Goal: Task Accomplishment & Management: Use online tool/utility

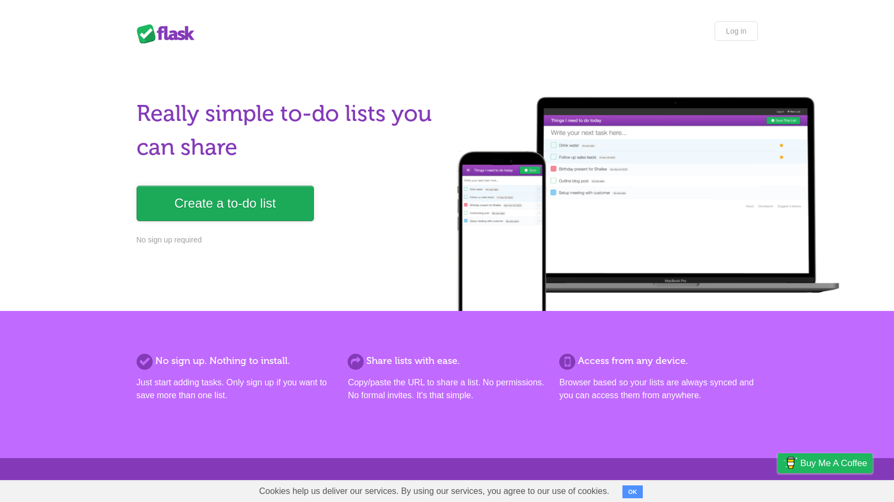
click at [251, 210] on link "Create a to-do list" at bounding box center [225, 203] width 177 height 35
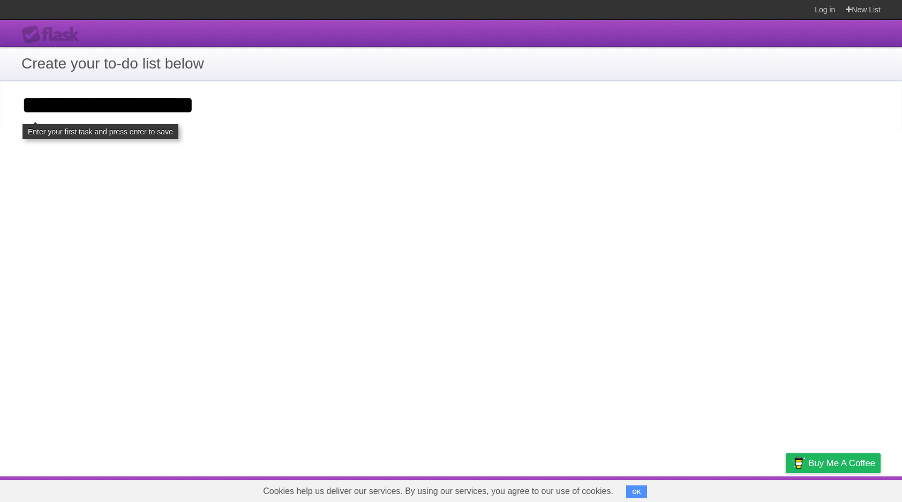
type input "**********"
click input "**********" at bounding box center [0, 0] width 0 height 0
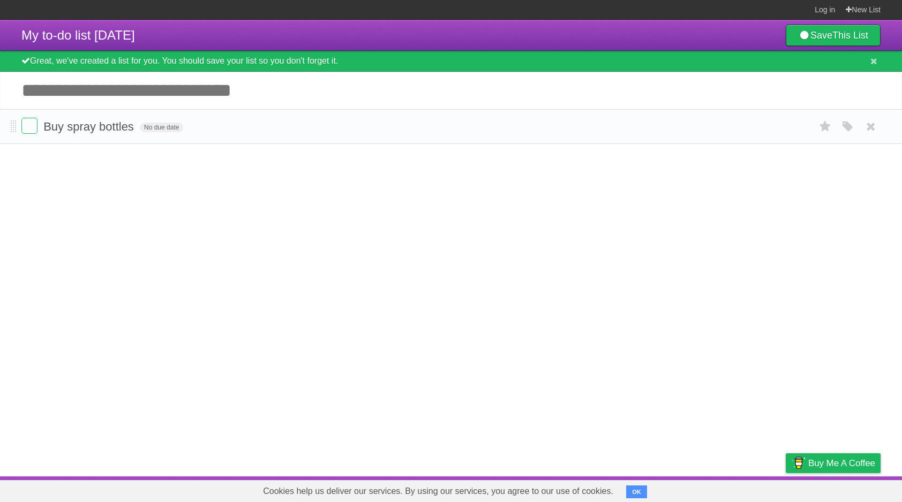
click at [104, 133] on span "Buy spray bottles" at bounding box center [89, 126] width 93 height 13
click at [107, 157] on article "**********" at bounding box center [451, 248] width 902 height 457
click at [101, 133] on span "Buy spray bottles" at bounding box center [89, 126] width 93 height 13
click at [224, 134] on form "Buy spray bottles No due date White Red Blue Green Purple Orange" at bounding box center [450, 127] width 859 height 18
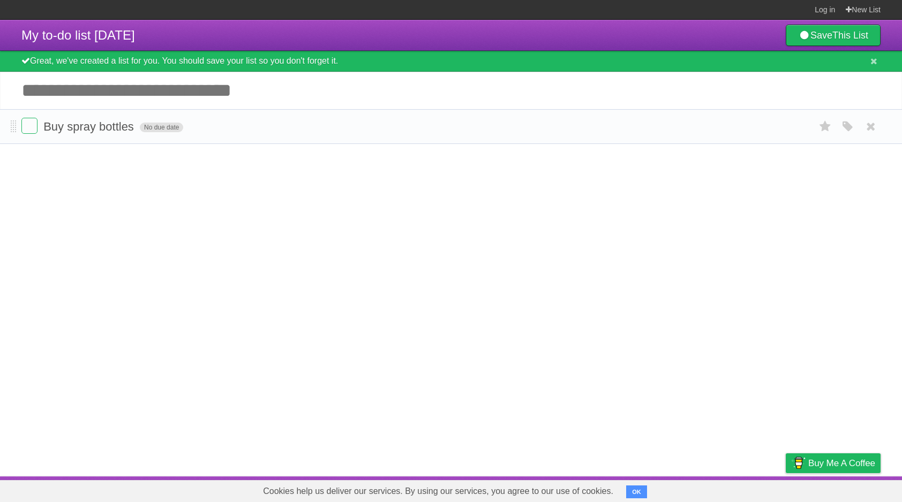
click at [167, 132] on span "No due date" at bounding box center [161, 128] width 43 height 10
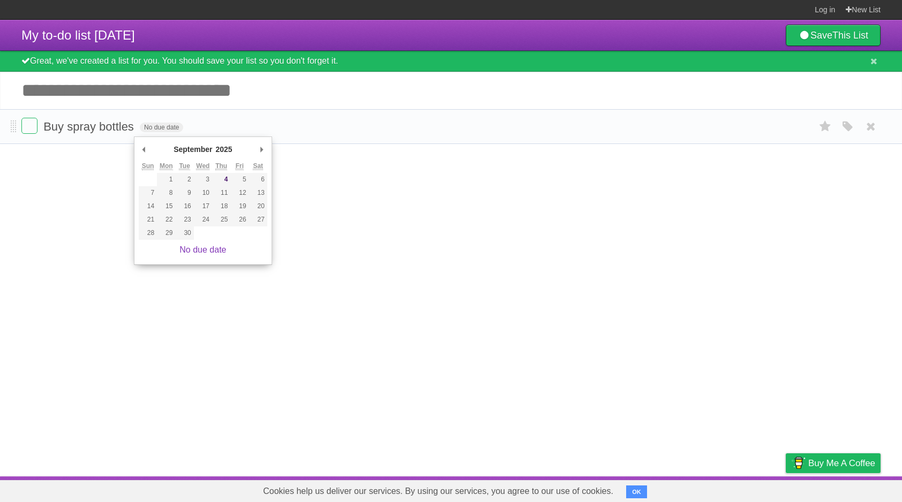
click at [270, 133] on form "Buy spray bottles No due date White Red Blue Green Purple Orange" at bounding box center [450, 127] width 859 height 18
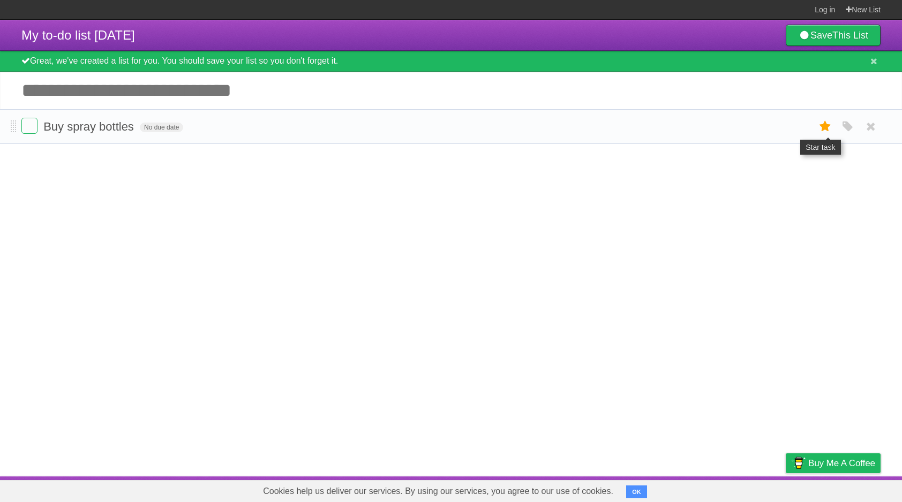
click at [827, 132] on icon at bounding box center [825, 127] width 15 height 18
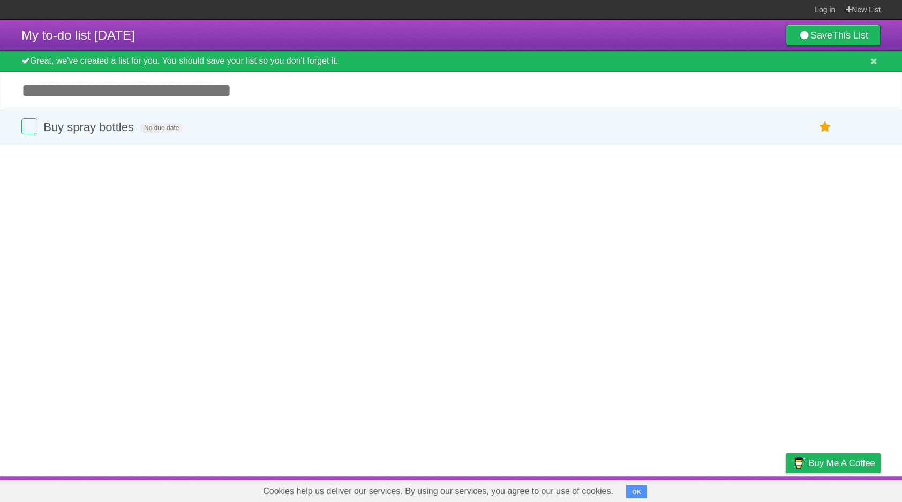
click at [688, 207] on article "My to-do list [DATE] Save This List Great, we've created a list for you. You sh…" at bounding box center [451, 248] width 902 height 457
click at [824, 132] on icon at bounding box center [825, 127] width 15 height 18
click at [775, 170] on article "My to-do list [DATE] Save This List Great, we've created a list for you. You sh…" at bounding box center [451, 248] width 902 height 457
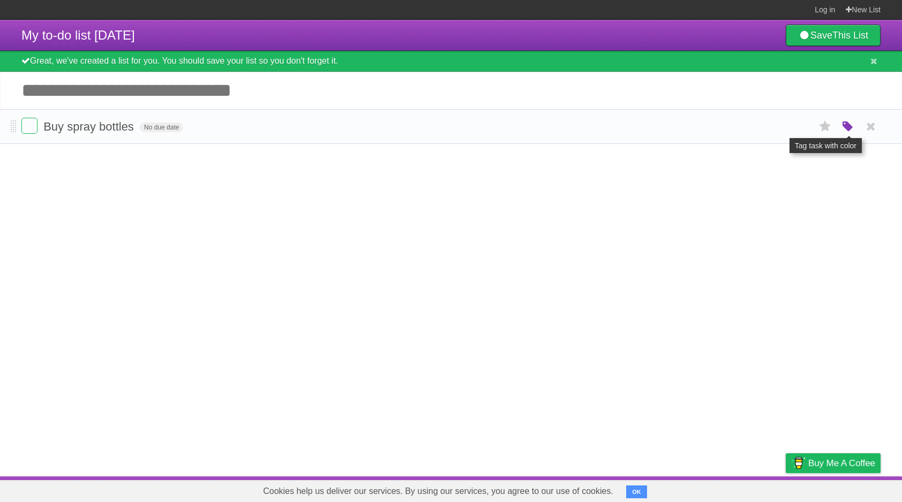
click at [847, 132] on icon "button" at bounding box center [847, 127] width 15 height 14
click at [744, 127] on label "Red" at bounding box center [743, 126] width 12 height 12
click at [802, 130] on label "Orange" at bounding box center [801, 126] width 12 height 12
click at [497, 191] on article "My to-do list [DATE] Save This List Great, we've created a list for you. You sh…" at bounding box center [451, 248] width 902 height 457
drag, startPoint x: 195, startPoint y: 62, endPoint x: 295, endPoint y: 68, distance: 99.3
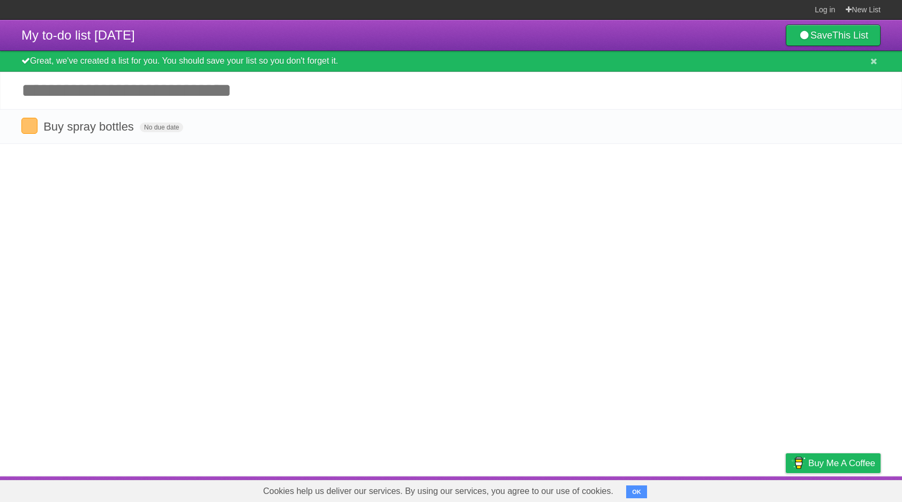
click at [295, 68] on div "Great, we've created a list for you. You should save your list so you don't for…" at bounding box center [451, 61] width 902 height 21
click at [822, 36] on link "Save This List" at bounding box center [833, 35] width 95 height 21
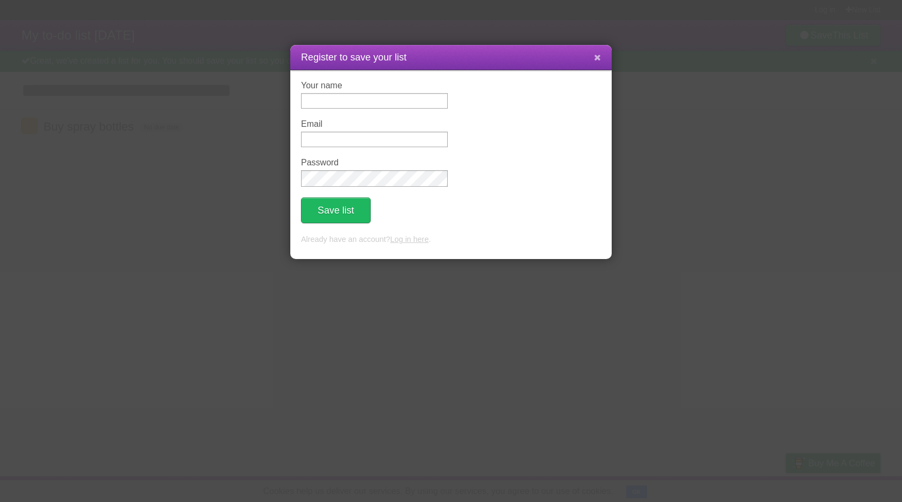
click at [595, 58] on icon at bounding box center [597, 57] width 7 height 9
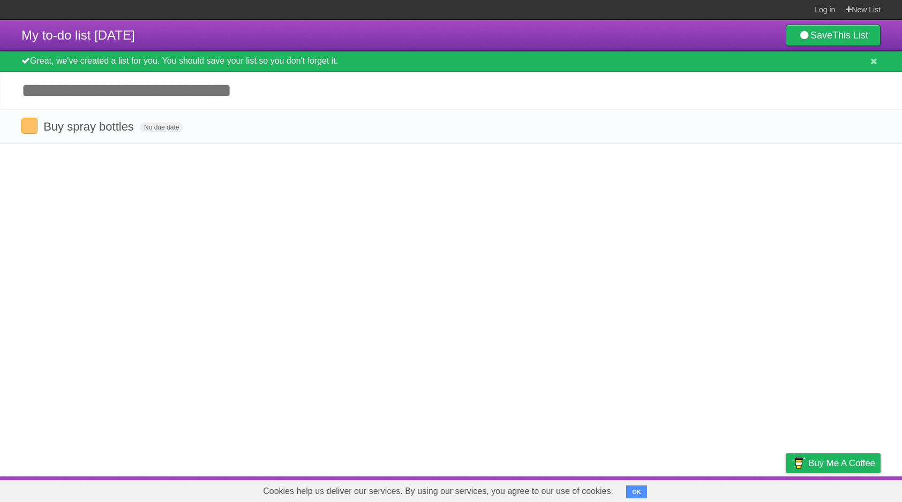
click at [628, 494] on button "OK" at bounding box center [636, 492] width 21 height 13
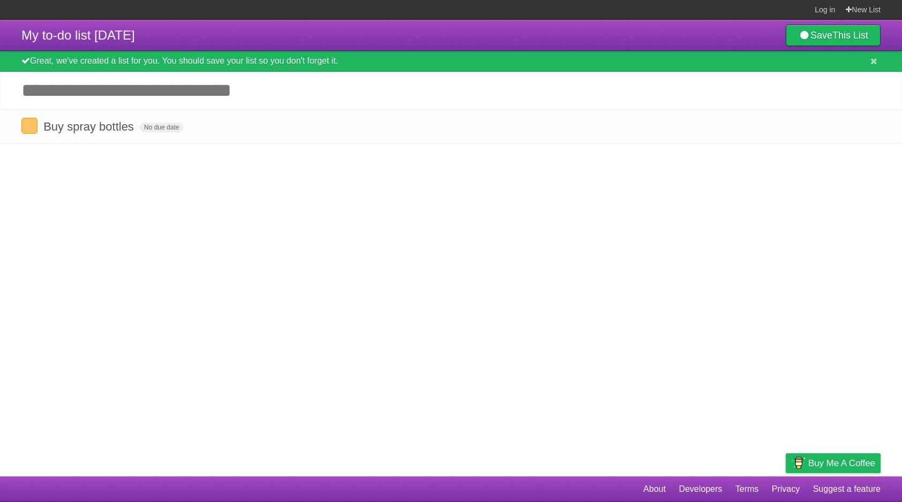
click at [591, 451] on article "My to-do list [DATE] Save This List Great, we've created a list for you. You sh…" at bounding box center [451, 248] width 902 height 457
click at [630, 203] on article "My to-do list [DATE] Save This List Great, we've created a list for you. You sh…" at bounding box center [451, 248] width 902 height 457
click at [122, 94] on input "Add another task" at bounding box center [451, 90] width 902 height 37
